Goal: Transaction & Acquisition: Obtain resource

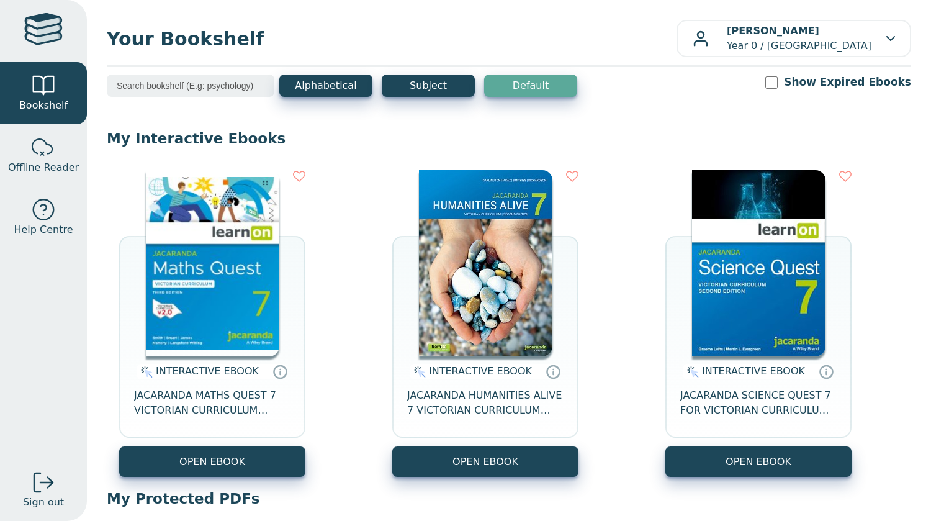
drag, startPoint x: 198, startPoint y: 432, endPoint x: 200, endPoint y: 443, distance: 11.4
click at [202, 444] on div "INTERACTIVE EBOOK JACARANDA MATHS QUEST 7 VICTORIAN CURRICULUM LEARNON EBOOK 3E" at bounding box center [212, 401] width 186 height 90
drag, startPoint x: 200, startPoint y: 443, endPoint x: 195, endPoint y: 476, distance: 33.9
click at [200, 443] on div "INTERACTIVE EBOOK JACARANDA MATHS QUEST 7 VICTORIAN CURRICULUM LEARNON EBOOK 3E" at bounding box center [212, 401] width 186 height 90
click at [195, 476] on div "INTERACTIVE EBOOK JACARANDA MATHS QUEST 7 VICTORIAN CURRICULUM LEARNON EBOOK 3E…" at bounding box center [509, 323] width 804 height 331
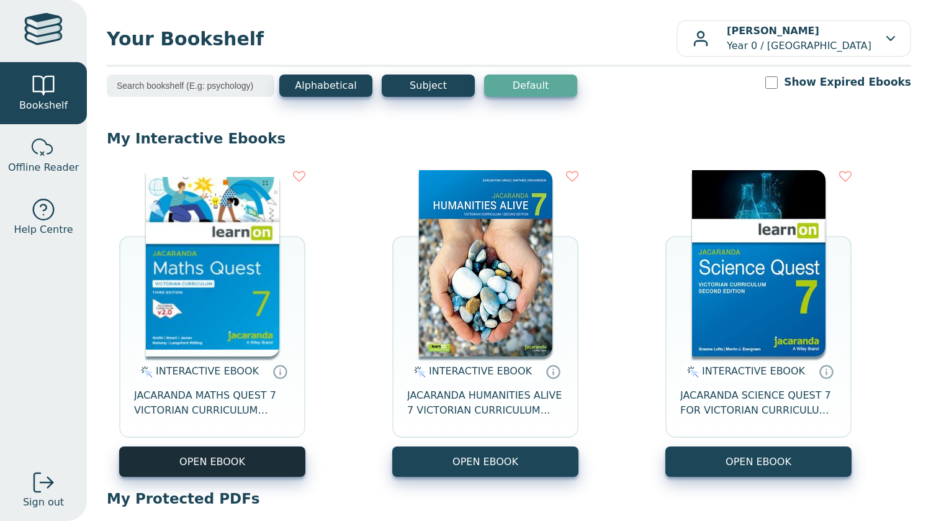
click at [197, 455] on button "OPEN EBOOK" at bounding box center [212, 461] width 186 height 30
